Goal: Book appointment/travel/reservation

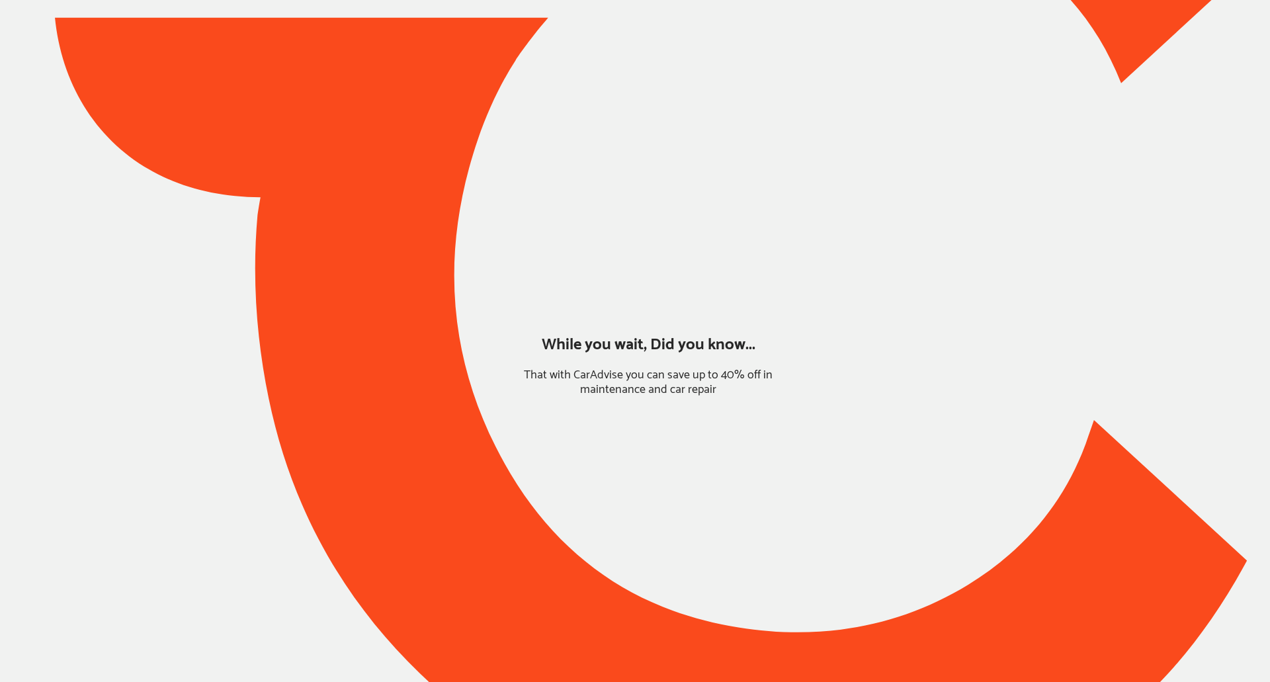
type input "*****"
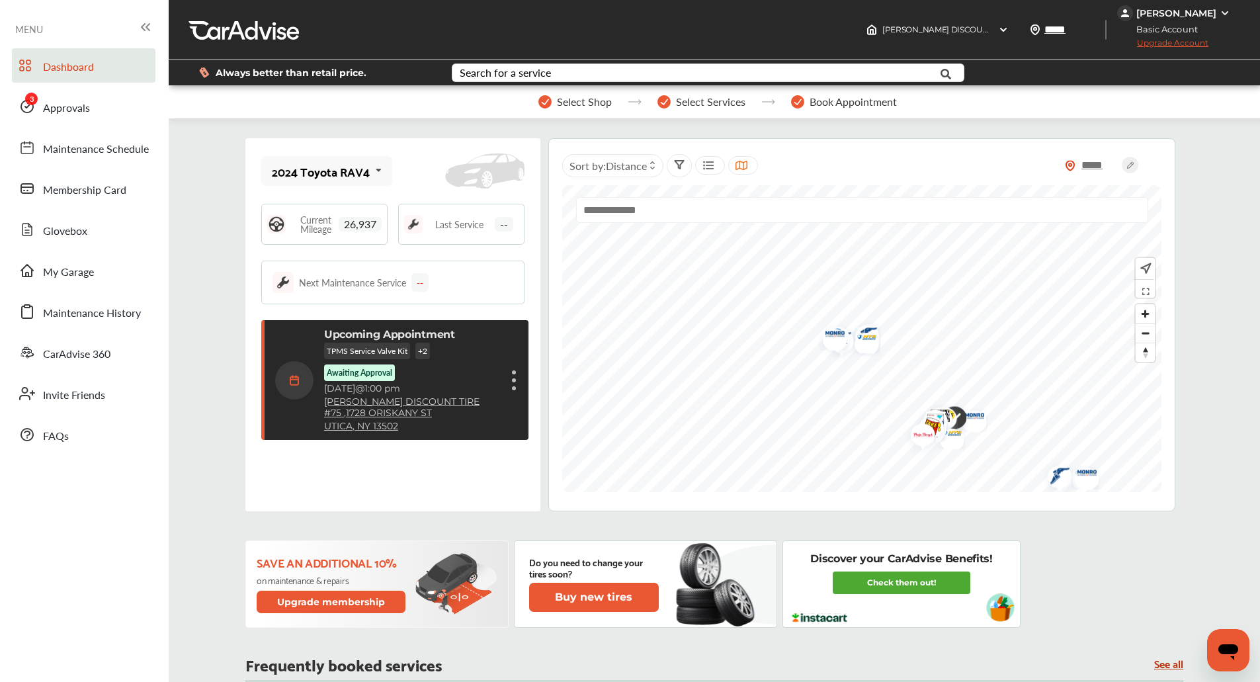
click at [1214, 13] on div "[PERSON_NAME]" at bounding box center [1176, 13] width 80 height 12
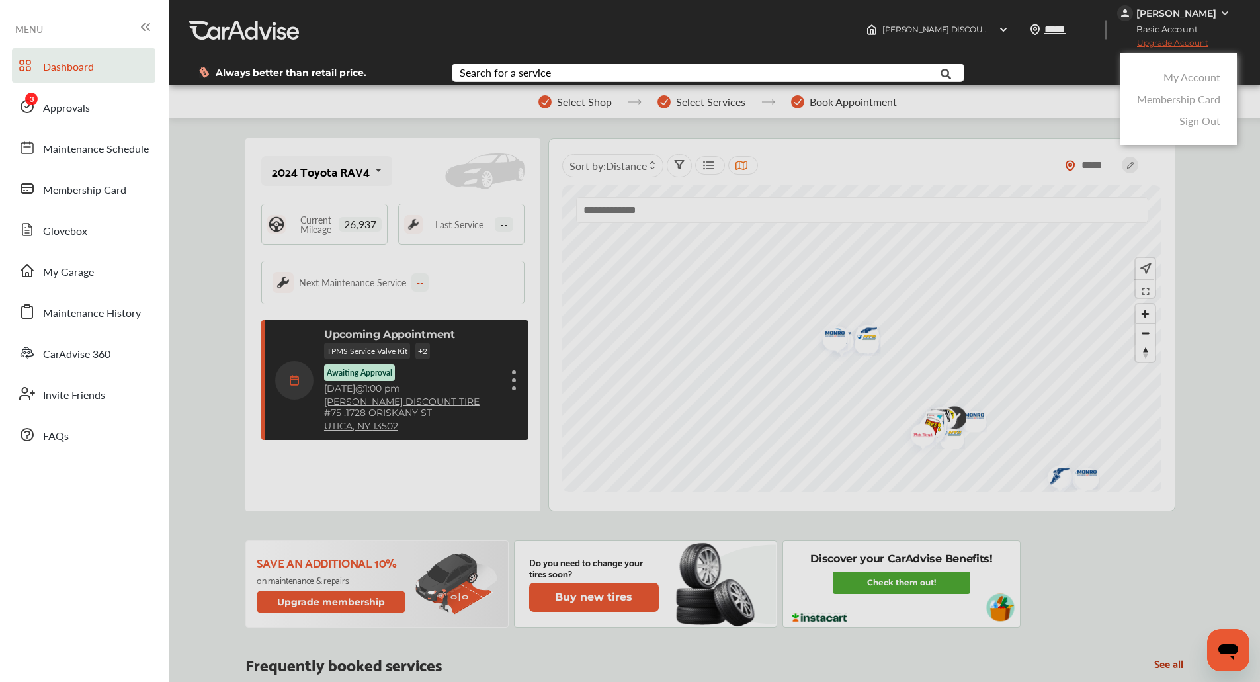
click at [1246, 251] on div at bounding box center [630, 374] width 1260 height 748
